Goal: Information Seeking & Learning: Learn about a topic

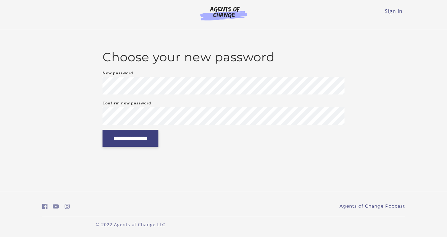
click at [114, 141] on input "**********" at bounding box center [130, 138] width 56 height 17
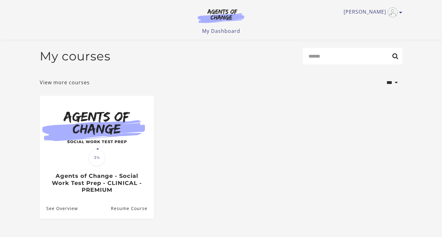
scroll to position [14, 0]
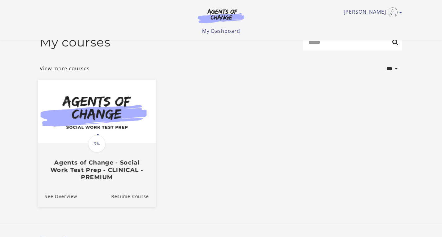
click at [105, 147] on span "3%" at bounding box center [96, 143] width 17 height 17
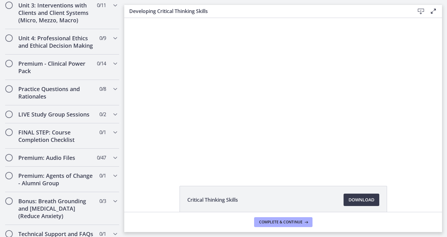
scroll to position [492, 0]
click at [68, 99] on h2 "Practice Questions and Rationales" at bounding box center [56, 93] width 76 height 15
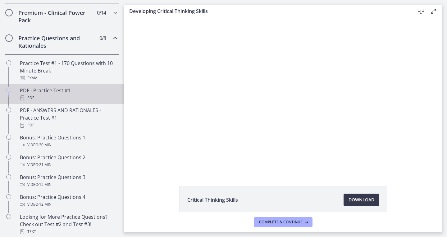
scroll to position [296, 0]
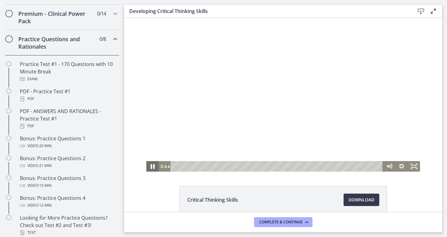
click at [149, 164] on icon "Pause" at bounding box center [152, 166] width 15 height 13
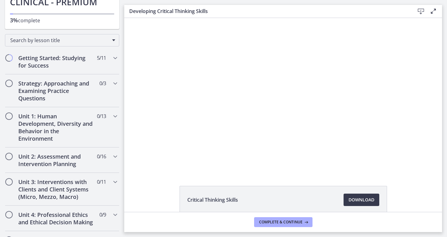
scroll to position [69, 0]
